Goal: Navigation & Orientation: Understand site structure

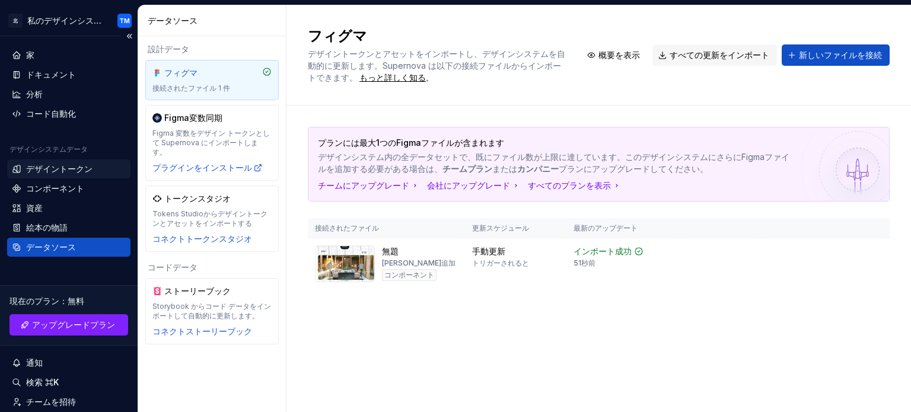
click at [58, 168] on font "デザイントークン" at bounding box center [59, 169] width 66 height 10
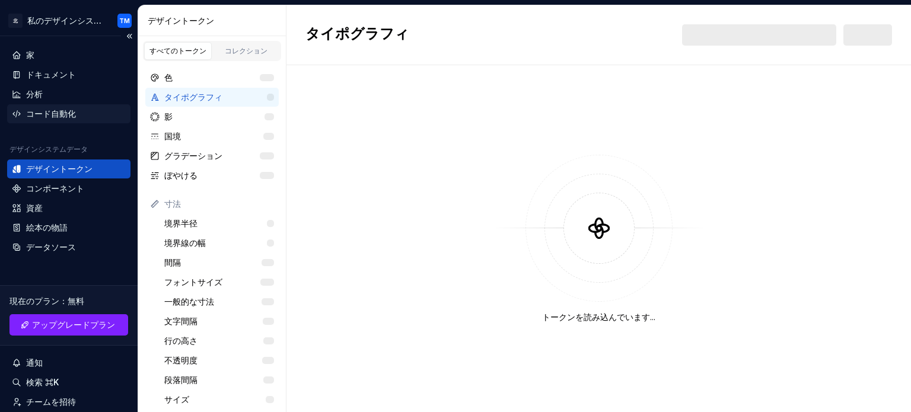
click at [57, 115] on font "コード自動化" at bounding box center [51, 114] width 50 height 10
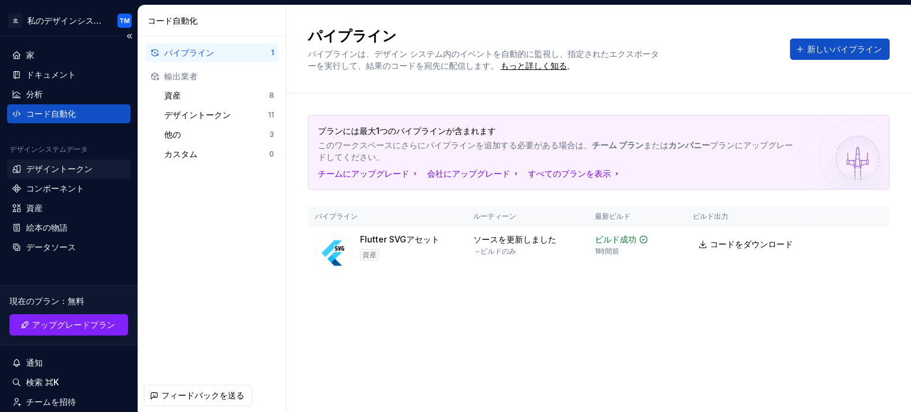
click at [85, 169] on font "デザイントークン" at bounding box center [59, 169] width 66 height 10
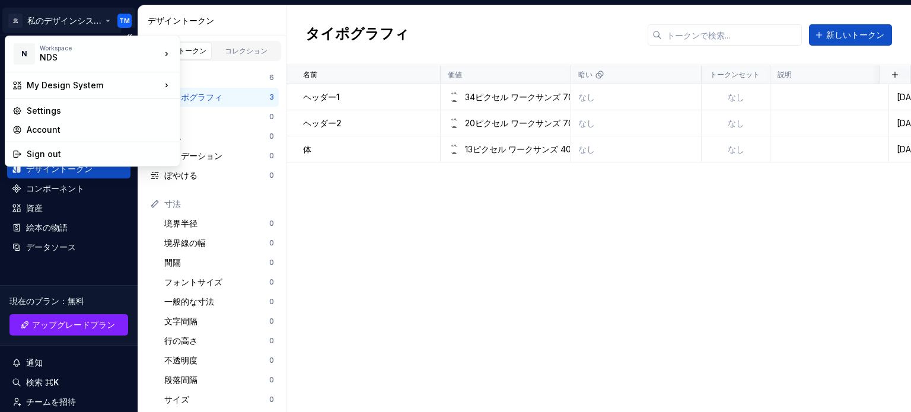
click at [57, 18] on html "北 私のデザインシステム TM 家 ドキュメント 分析 コード自動化 デザインシステムデータ デザイントークン コンポーネント 資産 絵本の物語 データソース…" at bounding box center [455, 206] width 911 height 412
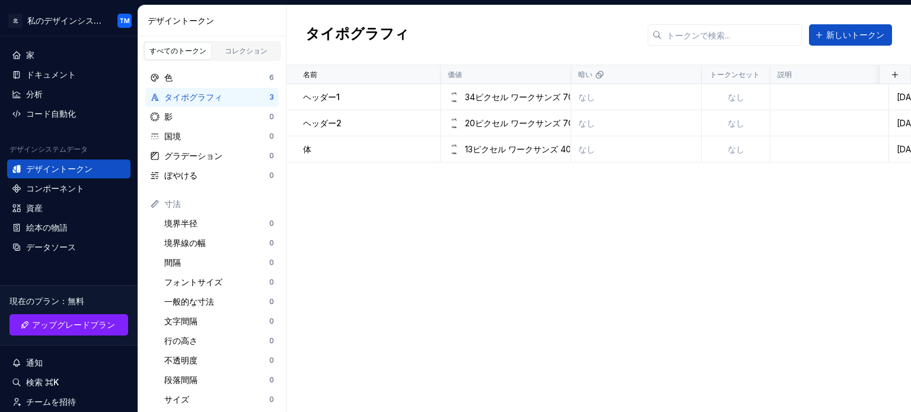
click at [423, 214] on html "北 私のデザインシステム TM 家 ドキュメント 分析 コード自動化 デザインシステムデータ デザイントークン コンポーネント 資産 絵本の物語 データソース…" at bounding box center [455, 206] width 911 height 412
click at [81, 180] on div "コンポーネント" at bounding box center [68, 188] width 123 height 19
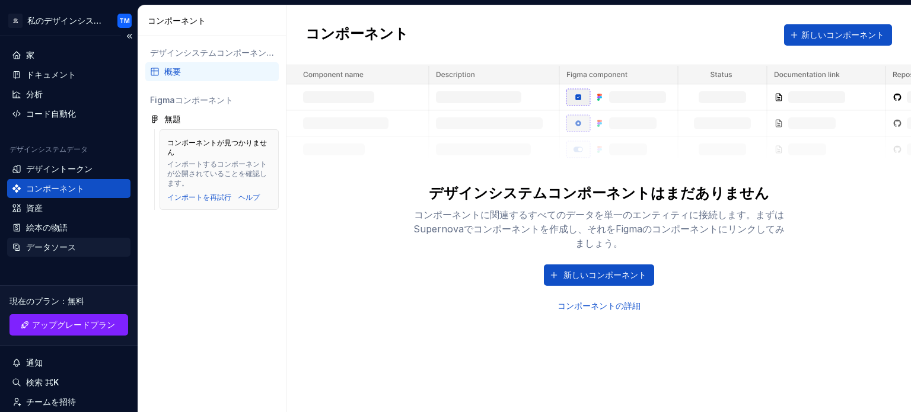
click at [75, 244] on font "データソース" at bounding box center [51, 247] width 50 height 10
